Goal: Information Seeking & Learning: Learn about a topic

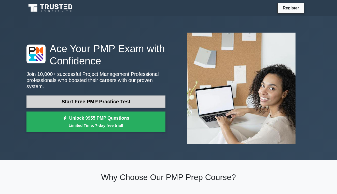
click at [105, 105] on link "Start Free PMP Practice Test" at bounding box center [95, 102] width 139 height 12
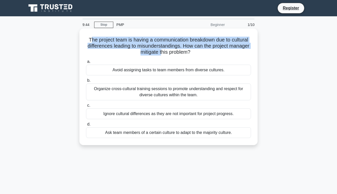
drag, startPoint x: 92, startPoint y: 41, endPoint x: 160, endPoint y: 50, distance: 68.6
click at [160, 50] on h5 "The project team is having a communication breakdown due to cultural difference…" at bounding box center [169, 46] width 166 height 19
click at [161, 74] on div "Avoid assigning tasks to team members from diverse cultures." at bounding box center [168, 70] width 165 height 11
click at [86, 63] on input "a. Avoid assigning tasks to team members from diverse cultures." at bounding box center [86, 61] width 0 height 3
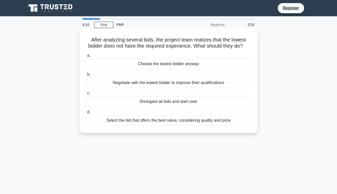
click at [170, 122] on div "Select the bid that offers the best value, considering quality and price" at bounding box center [168, 120] width 165 height 11
click at [86, 114] on input "d. Select the bid that offers the best value, considering quality and price" at bounding box center [86, 112] width 0 height 3
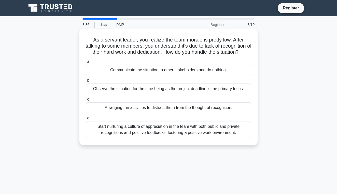
click at [158, 132] on div "Start nurturing a culture of appreciation in the team with both public and priv…" at bounding box center [168, 129] width 165 height 17
click at [86, 120] on input "d. Start nurturing a culture of appreciation in the team with both public and p…" at bounding box center [86, 118] width 0 height 3
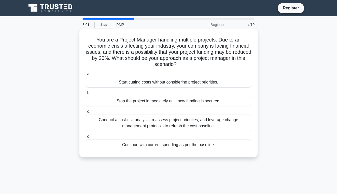
click at [165, 119] on div "Conduct a cost-risk analysis, reassess project priorities, and leverage change …" at bounding box center [168, 123] width 165 height 17
click at [86, 113] on input "c. Conduct a cost-risk analysis, reassess project priorities, and leverage chan…" at bounding box center [86, 111] width 0 height 3
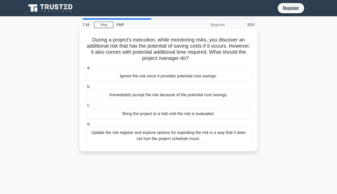
click at [172, 136] on div "Update the risk register and explore options for exploiting the risk in a way t…" at bounding box center [168, 135] width 165 height 17
click at [86, 126] on input "d. Update the risk register and explore options for exploiting the risk in a wa…" at bounding box center [86, 124] width 0 height 3
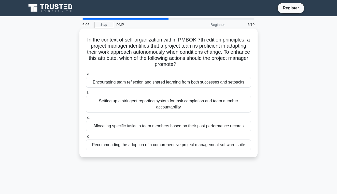
click at [134, 86] on div "Encouraging team reflection and shared learning from both successes and setbacks" at bounding box center [168, 82] width 165 height 11
click at [86, 76] on input "a. Encouraging team reflection and shared learning from both successes and setb…" at bounding box center [86, 73] width 0 height 3
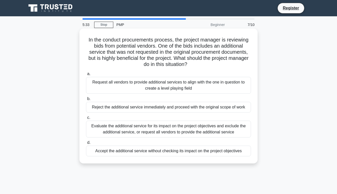
click at [129, 105] on div "Reject the additional service immediately and proceed with the original scope o…" at bounding box center [168, 107] width 165 height 11
click at [86, 101] on input "b. Reject the additional service immediately and proceed with the original scop…" at bounding box center [86, 98] width 0 height 3
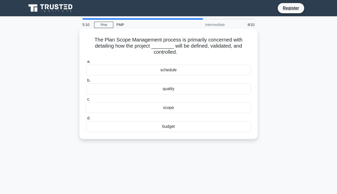
click at [140, 109] on div "scope" at bounding box center [168, 107] width 165 height 11
click at [86, 101] on input "c. scope" at bounding box center [86, 99] width 0 height 3
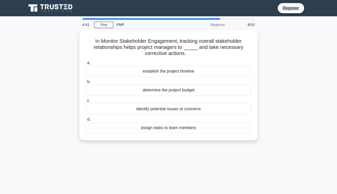
click at [140, 109] on div "identify potential issues or concerns" at bounding box center [168, 109] width 165 height 11
click at [86, 102] on input "c. identify potential issues or concerns" at bounding box center [86, 100] width 0 height 3
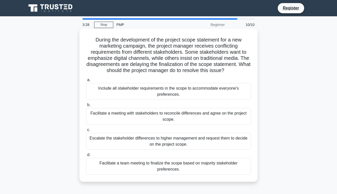
click at [131, 111] on div "Facilitate a meeting with stakeholders to reconcile differences and agree on th…" at bounding box center [168, 116] width 165 height 17
click at [86, 107] on input "b. Facilitate a meeting with stakeholders to reconcile differences and agree on…" at bounding box center [86, 104] width 0 height 3
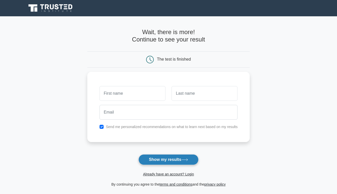
click at [155, 155] on button "Show my results" at bounding box center [169, 159] width 60 height 11
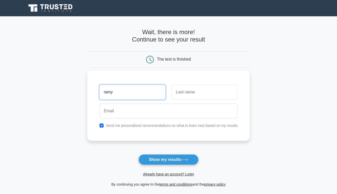
click at [118, 94] on input "ramy" at bounding box center [133, 92] width 66 height 15
type input "ramya"
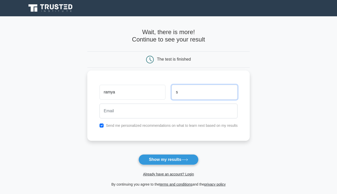
type input "s"
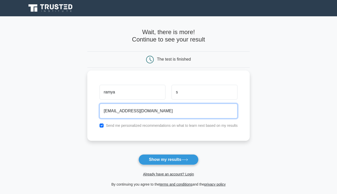
type input "ramyamol1492@gmail.com"
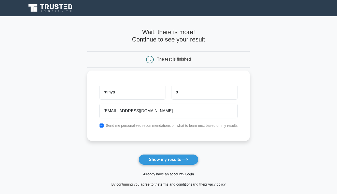
click at [103, 126] on input "checkbox" at bounding box center [102, 126] width 4 height 4
checkbox input "false"
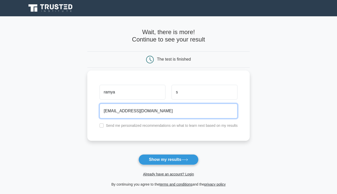
click at [130, 111] on input "ramyamol1492@gmail.com" at bounding box center [169, 111] width 138 height 15
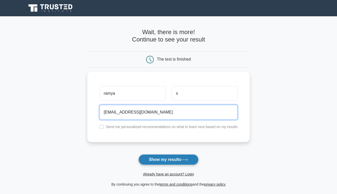
type input "ramyamol1493@gmail.com"
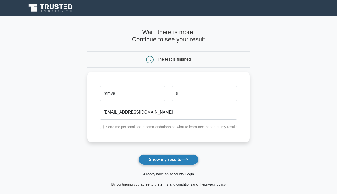
click at [159, 156] on button "Show my results" at bounding box center [169, 159] width 60 height 11
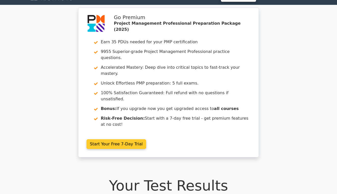
scroll to position [11, 0]
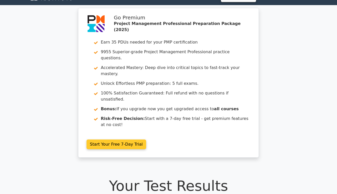
click at [110, 140] on link "Start Your Free 7-Day Trial" at bounding box center [117, 145] width 60 height 10
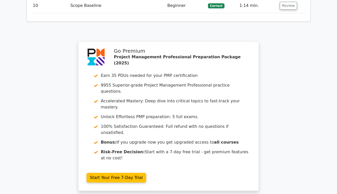
scroll to position [888, 0]
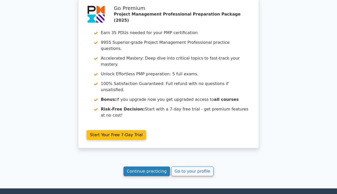
click at [140, 167] on link "Continue practicing" at bounding box center [147, 172] width 47 height 10
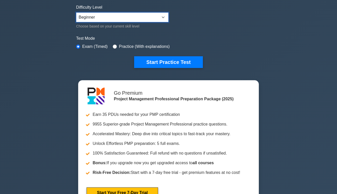
scroll to position [118, 0]
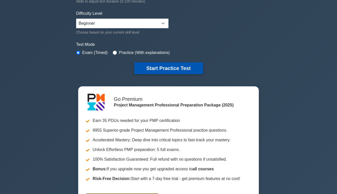
click at [184, 73] on button "Start Practice Test" at bounding box center [168, 68] width 69 height 12
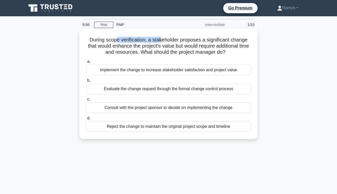
drag, startPoint x: 116, startPoint y: 41, endPoint x: 164, endPoint y: 41, distance: 47.4
click at [164, 41] on h5 "During scope verification, a stakeholder proposes a significant change that wou…" at bounding box center [169, 46] width 166 height 19
click at [149, 50] on h5 "During scope verification, a stakeholder proposes a significant change that wou…" at bounding box center [169, 46] width 166 height 19
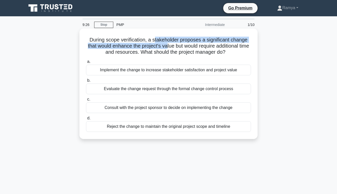
drag, startPoint x: 155, startPoint y: 41, endPoint x: 168, endPoint y: 45, distance: 12.9
click at [168, 45] on h5 "During scope verification, a stakeholder proposes a significant change that wou…" at bounding box center [169, 46] width 166 height 19
click at [227, 86] on div "Evaluate the change request through the formal change control process" at bounding box center [168, 89] width 165 height 11
click at [86, 82] on input "b. Evaluate the change request through the formal change control process" at bounding box center [86, 80] width 0 height 3
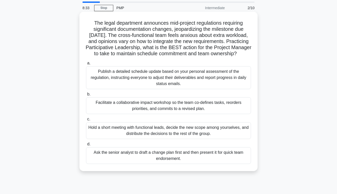
scroll to position [19, 0]
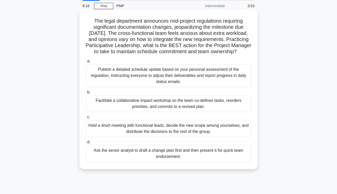
click at [205, 103] on div "Facilitate a collaborative impact workshop so the team co-defines tasks, reorde…" at bounding box center [168, 103] width 165 height 17
click at [86, 94] on input "b. Facilitate a collaborative impact workshop so the team co-defines tasks, reo…" at bounding box center [86, 92] width 0 height 3
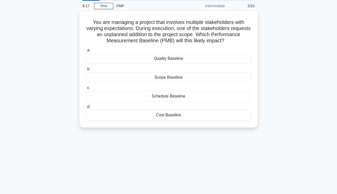
scroll to position [0, 0]
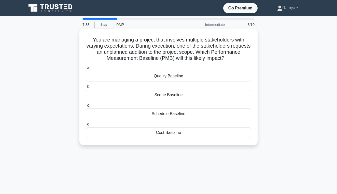
click at [191, 96] on div "Scope Baseline" at bounding box center [168, 95] width 165 height 11
click at [86, 88] on input "b. Scope Baseline" at bounding box center [86, 86] width 0 height 3
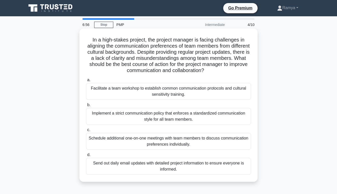
click at [191, 98] on div "Facilitate a team workshop to establish common communication protocols and cult…" at bounding box center [168, 91] width 165 height 17
click at [86, 82] on input "a. Facilitate a team workshop to establish common communication protocols and c…" at bounding box center [86, 79] width 0 height 3
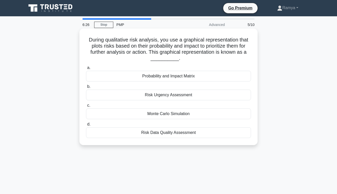
click at [196, 77] on div "Probability and Impact Matrix" at bounding box center [168, 76] width 165 height 11
click at [86, 70] on input "a. Probability and Impact Matrix" at bounding box center [86, 67] width 0 height 3
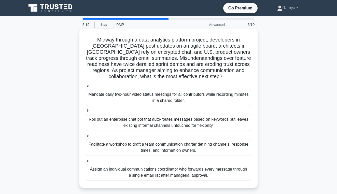
click at [187, 91] on div "Mandate daily two-hour video status meetings for all contributors while recordi…" at bounding box center [168, 97] width 165 height 17
click at [86, 88] on input "a. Mandate daily two-hour video status meetings for all contributors while reco…" at bounding box center [86, 86] width 0 height 3
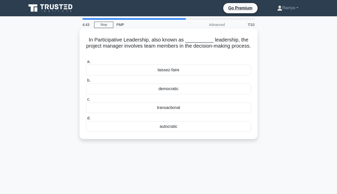
click at [155, 91] on div "democratic" at bounding box center [168, 89] width 165 height 11
click at [86, 82] on input "b. democratic" at bounding box center [86, 80] width 0 height 3
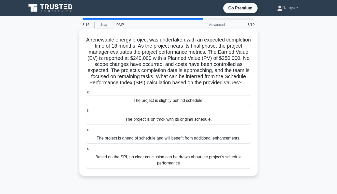
click at [208, 99] on div "The project is slightly behind schedule." at bounding box center [168, 100] width 165 height 11
click at [86, 94] on input "a. The project is slightly behind schedule." at bounding box center [86, 92] width 0 height 3
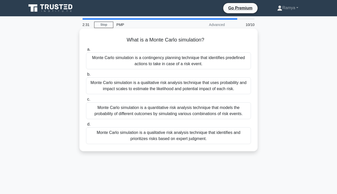
click at [210, 140] on div "Monte Carlo simulation is a qualitative risk analysis technique that identifies…" at bounding box center [168, 135] width 165 height 17
click at [86, 126] on input "d. Monte Carlo simulation is a qualitative risk analysis technique that identif…" at bounding box center [86, 124] width 0 height 3
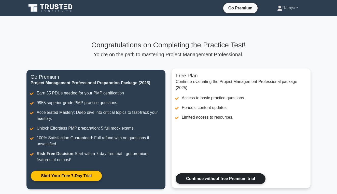
click at [226, 174] on link "Continue without free Premium trial" at bounding box center [221, 178] width 90 height 11
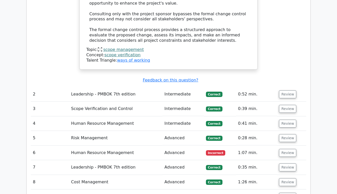
scroll to position [682, 0]
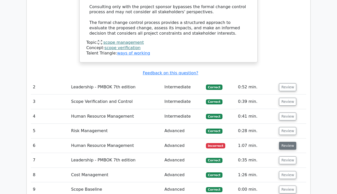
click at [289, 142] on button "Review" at bounding box center [287, 146] width 17 height 8
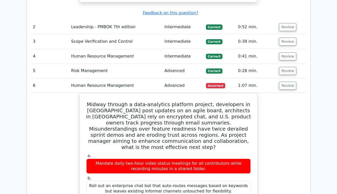
scroll to position [747, 0]
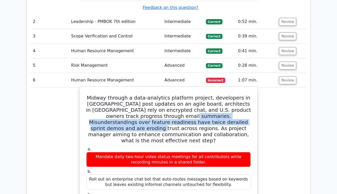
drag, startPoint x: 122, startPoint y: 78, endPoint x: 195, endPoint y: 84, distance: 73.6
click at [195, 95] on h5 "Midway through a data-analytics platform project, developers in [GEOGRAPHIC_DAT…" at bounding box center [169, 119] width 166 height 49
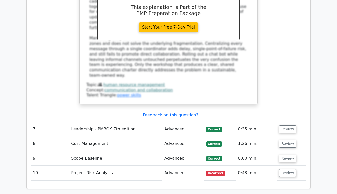
scroll to position [1020, 0]
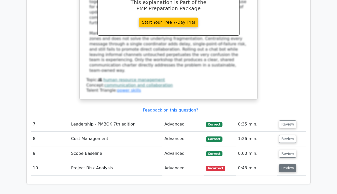
click at [289, 164] on button "Review" at bounding box center [287, 168] width 17 height 8
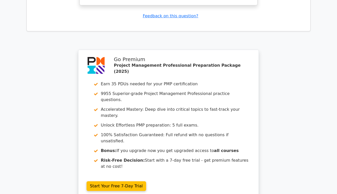
scroll to position [1433, 0]
